Goal: Navigation & Orientation: Find specific page/section

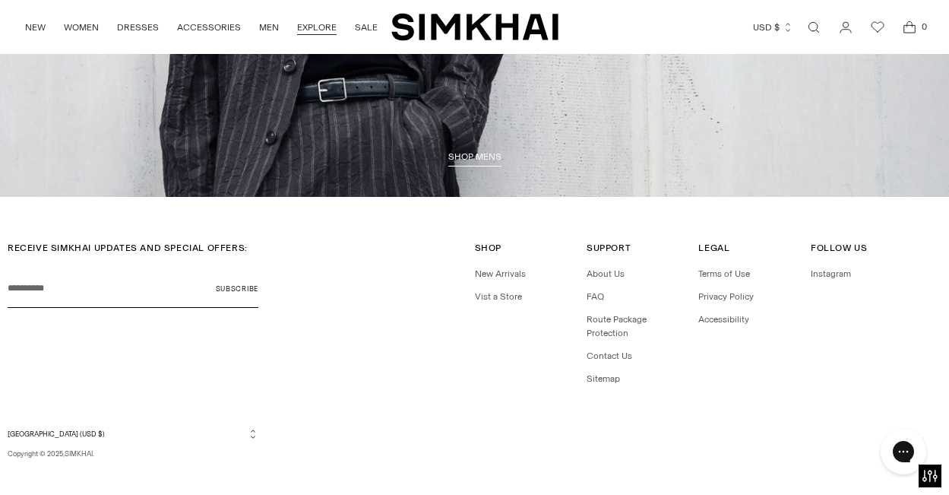
scroll to position [3485, 0]
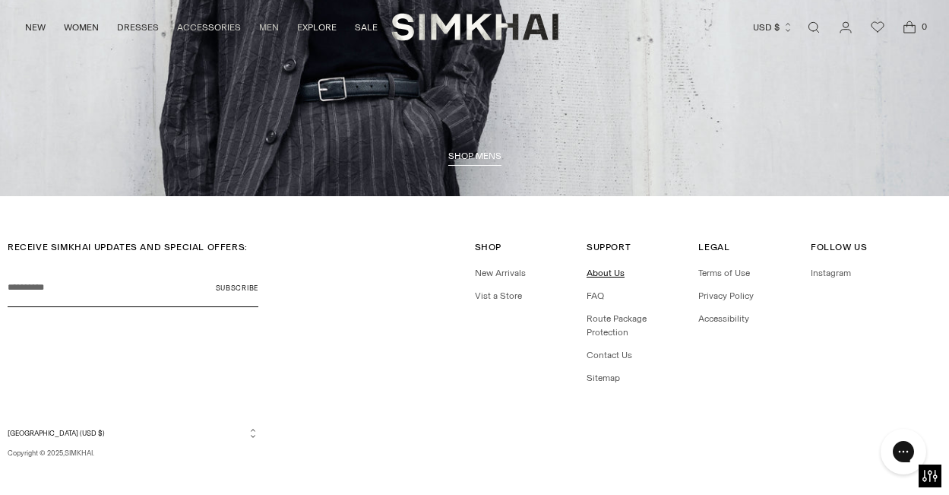
click at [615, 277] on link "About Us" at bounding box center [606, 272] width 38 height 11
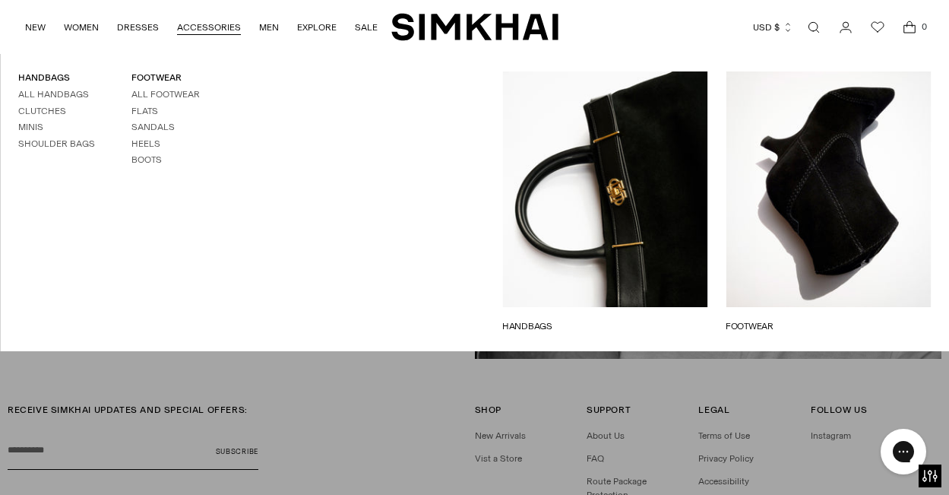
scroll to position [754, 0]
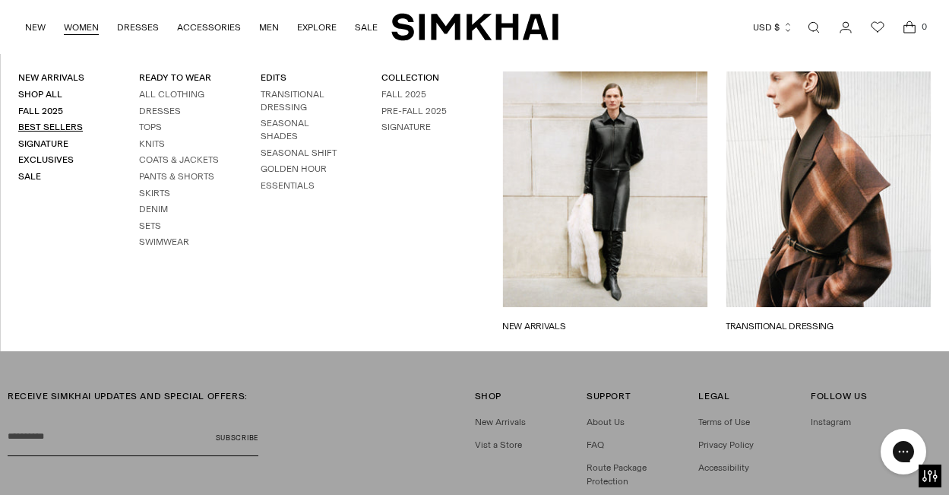
click at [52, 130] on link "Best Sellers" at bounding box center [50, 127] width 65 height 11
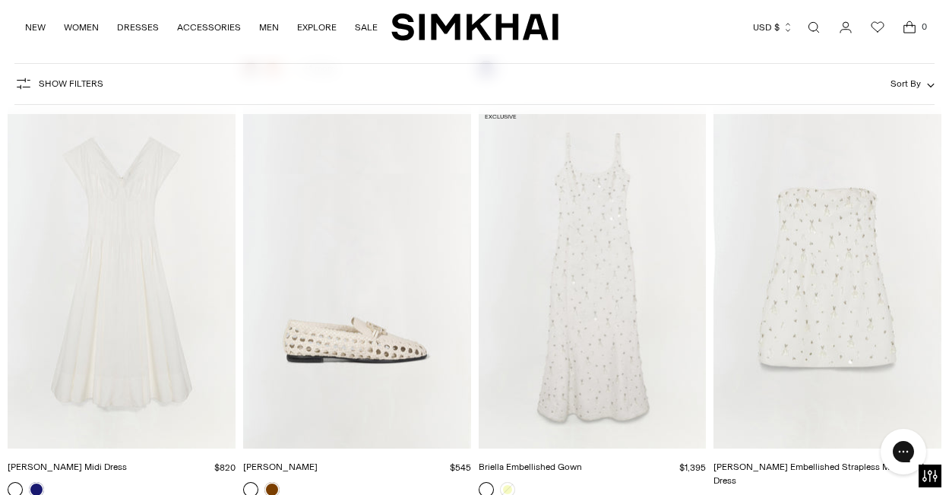
scroll to position [2891, 0]
